Goal: Check status: Check status

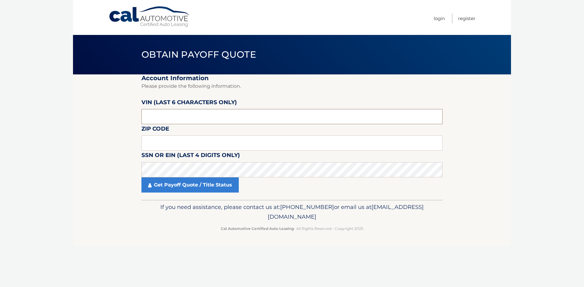
click at [299, 119] on input "text" at bounding box center [291, 116] width 301 height 15
click at [299, 120] on input "text" at bounding box center [291, 116] width 301 height 15
type input "652419"
type input "11106"
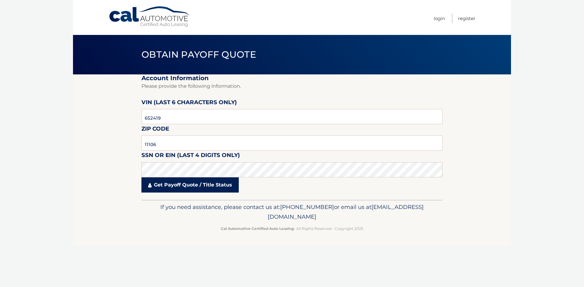
click at [180, 185] on link "Get Payoff Quote / Title Status" at bounding box center [189, 185] width 97 height 15
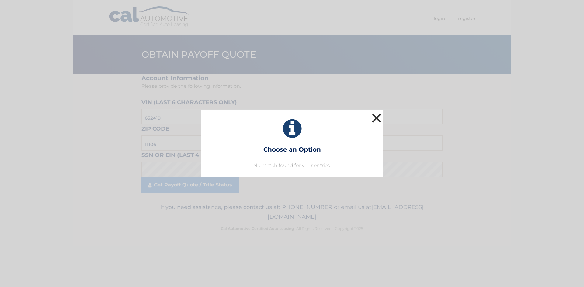
click at [378, 118] on button "×" at bounding box center [376, 118] width 12 height 12
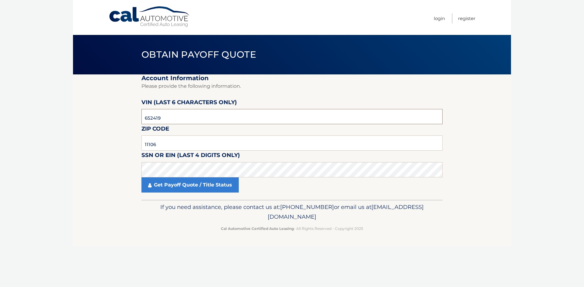
click at [273, 119] on input "652419" at bounding box center [291, 116] width 301 height 15
type input "652410"
click at [209, 178] on link "Get Payoff Quote / Title Status" at bounding box center [189, 185] width 97 height 15
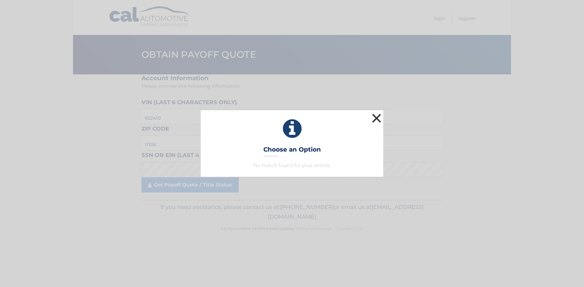
click at [374, 118] on button "×" at bounding box center [376, 118] width 12 height 12
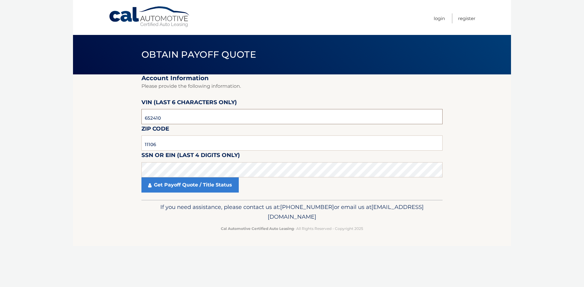
click at [172, 119] on input "652410" at bounding box center [291, 116] width 301 height 15
click at [195, 187] on link "Get Payoff Quote / Title Status" at bounding box center [189, 185] width 97 height 15
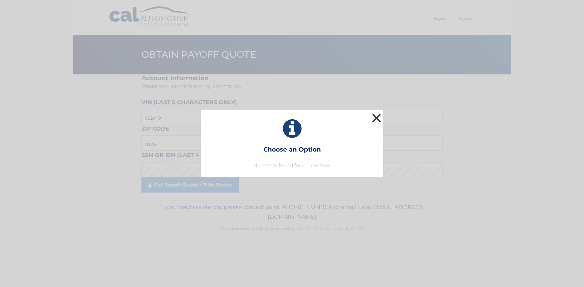
click at [378, 115] on button "×" at bounding box center [376, 118] width 12 height 12
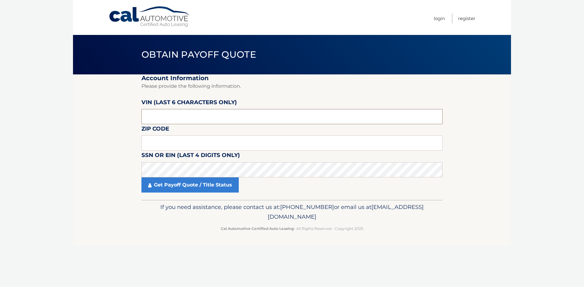
click at [190, 116] on input "text" at bounding box center [291, 116] width 301 height 15
type input "11106*"
type input "11106"
click at [173, 116] on input "11106*" at bounding box center [291, 116] width 301 height 15
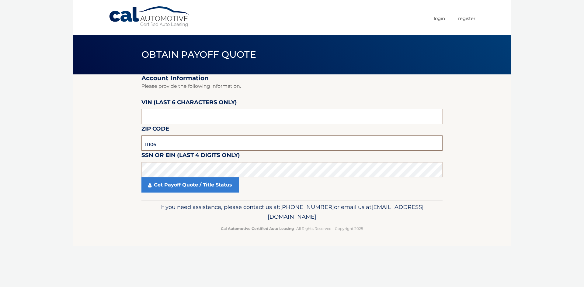
click at [178, 143] on input "11106" at bounding box center [291, 143] width 301 height 15
type input "11105"
click at [161, 119] on input "text" at bounding box center [291, 116] width 301 height 15
type input "652419"
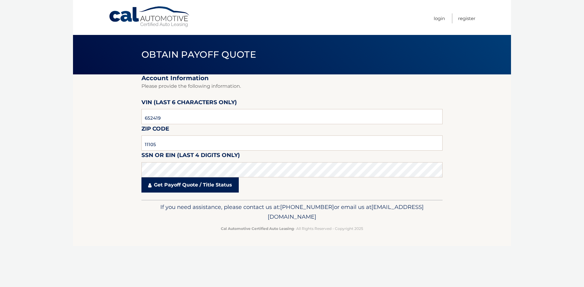
click at [213, 185] on link "Get Payoff Quote / Title Status" at bounding box center [189, 185] width 97 height 15
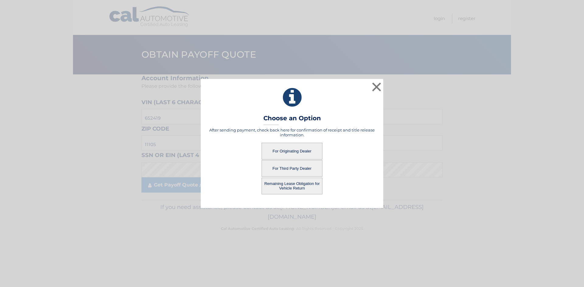
click at [300, 147] on button "For Originating Dealer" at bounding box center [291, 151] width 61 height 17
click at [300, 150] on button "For Originating Dealer" at bounding box center [291, 151] width 61 height 17
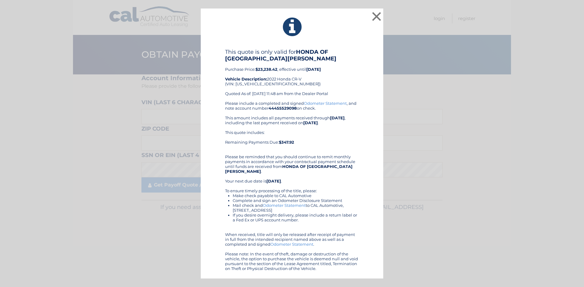
click at [266, 85] on div "This quote is only valid for HONDA OF NEW ROCHELLE Purchase Price: $23,238.42 ,…" at bounding box center [292, 75] width 134 height 52
copy div "2HKRW2H52NH652419"
